Goal: Obtain resource: Obtain resource

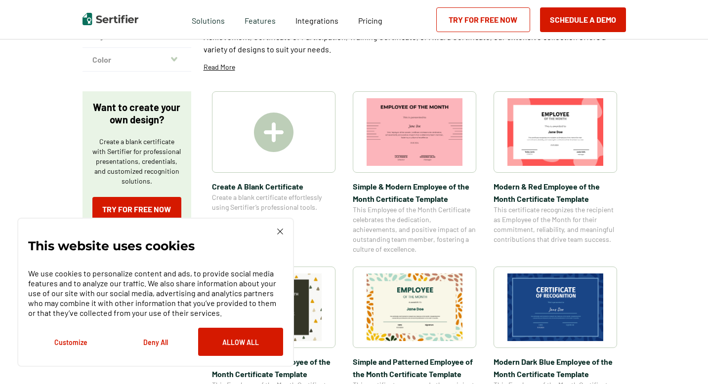
scroll to position [128, 0]
click at [281, 230] on img at bounding box center [280, 232] width 6 height 6
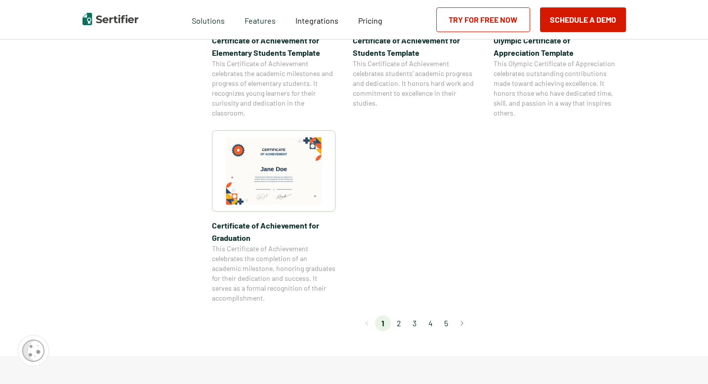
scroll to position [805, 0]
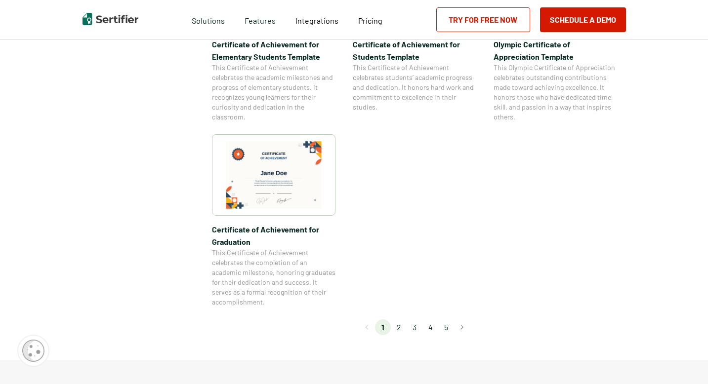
click at [402, 325] on li "2" at bounding box center [399, 327] width 16 height 16
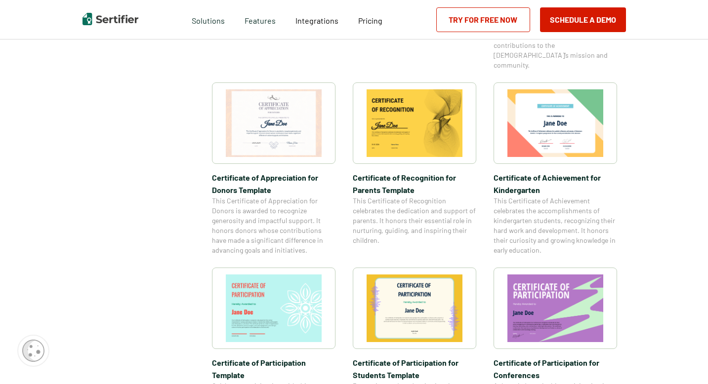
scroll to position [526, 0]
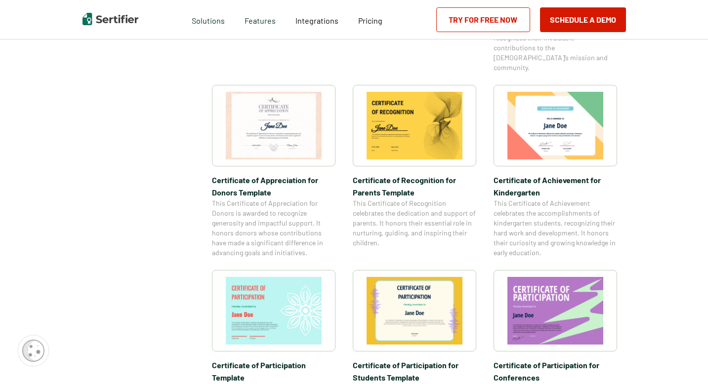
click at [584, 121] on img at bounding box center [555, 126] width 96 height 68
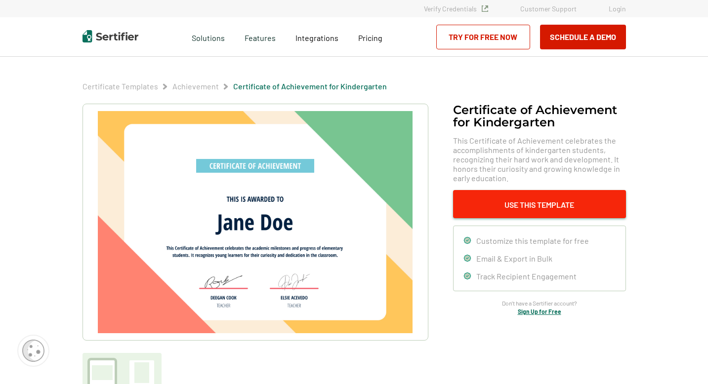
click at [542, 202] on button "Use This Template" at bounding box center [539, 204] width 173 height 28
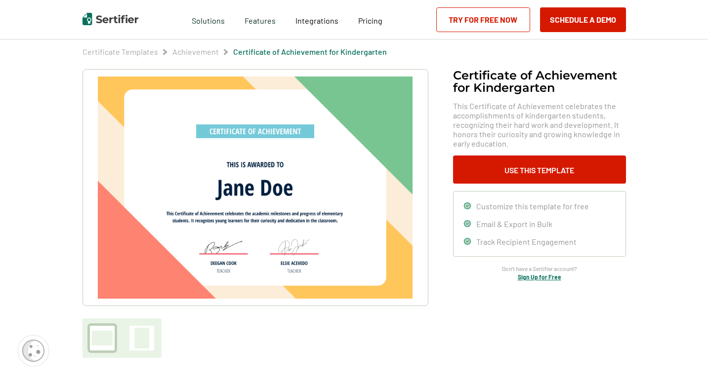
scroll to position [40, 0]
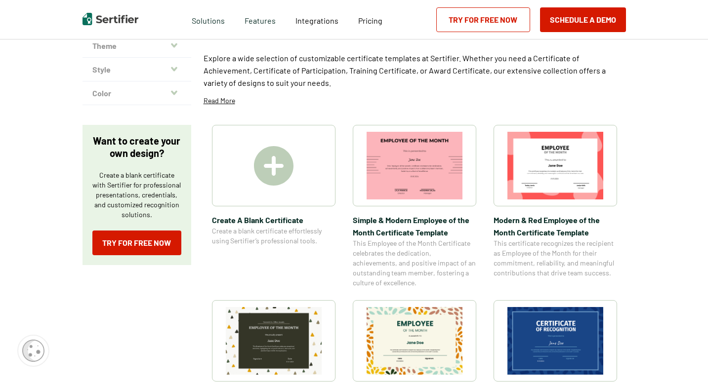
scroll to position [94, 0]
